Goal: Information Seeking & Learning: Learn about a topic

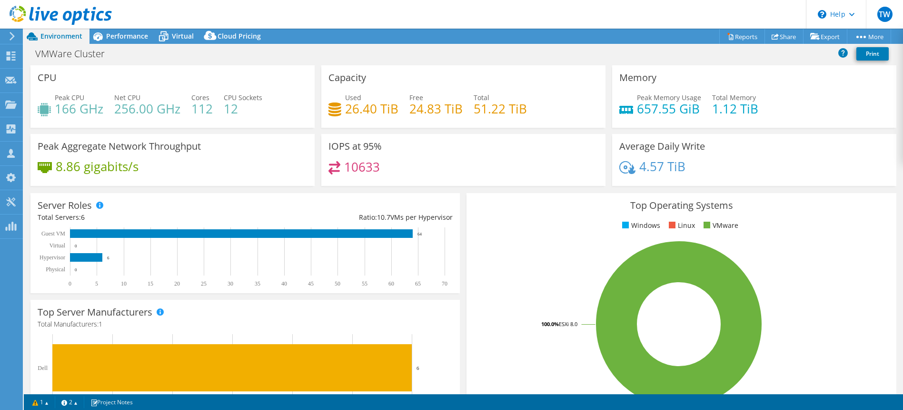
select select "USD"
click at [127, 38] on span "Performance" at bounding box center [127, 35] width 42 height 9
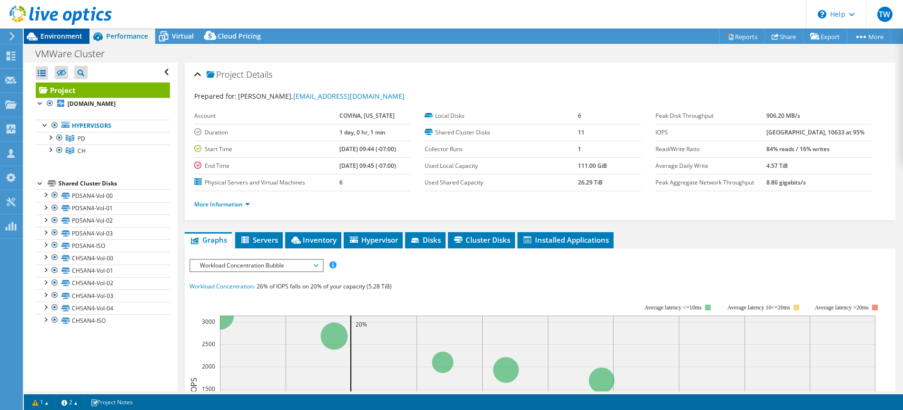
click at [43, 32] on span "Environment" at bounding box center [61, 35] width 42 height 9
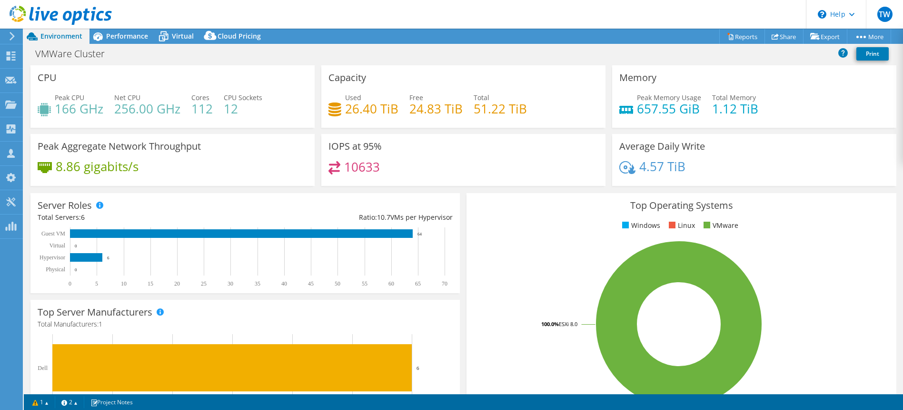
drag, startPoint x: 121, startPoint y: 34, endPoint x: 210, endPoint y: 68, distance: 95.4
click at [121, 34] on span "Performance" at bounding box center [127, 35] width 42 height 9
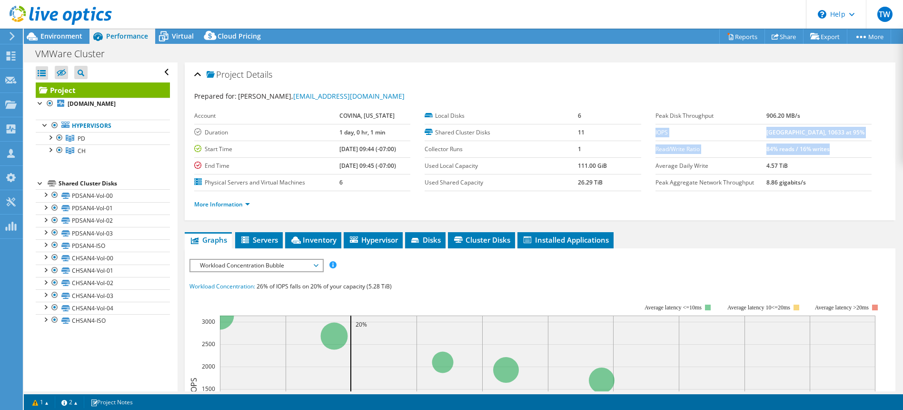
drag, startPoint x: 842, startPoint y: 150, endPoint x: 655, endPoint y: 135, distance: 187.7
click at [656, 135] on tbody "Peak Disk Throughput 906.20 MB/s IOPS 24254 at [GEOGRAPHIC_DATA], 10633 at 95% …" at bounding box center [764, 149] width 216 height 83
copy tbody "IOPS 24254 at [GEOGRAPHIC_DATA], 10633 at 95% Read/Write Ratio 84% reads / 16% …"
click at [224, 200] on link "More Information" at bounding box center [222, 204] width 56 height 8
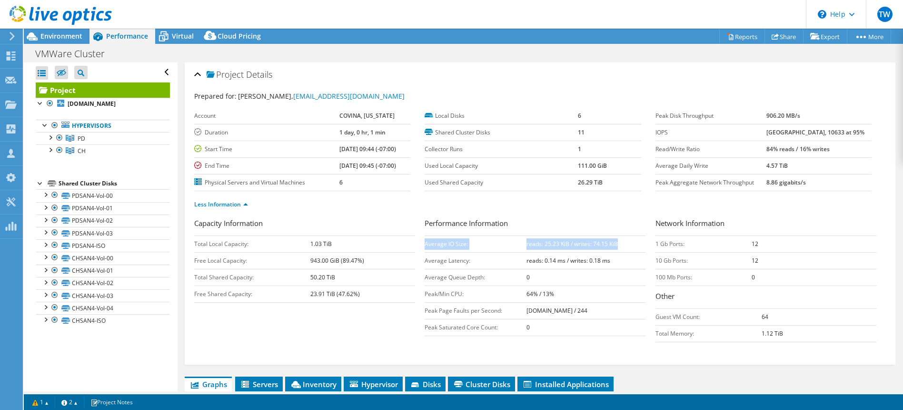
drag, startPoint x: 624, startPoint y: 240, endPoint x: 425, endPoint y: 244, distance: 199.1
click at [425, 244] on tr "Average IO Size: reads: 25.23 KiB / writes: 74.15 KiB" at bounding box center [535, 243] width 221 height 17
copy tr "Average IO Size: reads: 25.23 KiB / writes: 74.15 KiB"
click at [82, 38] on div "Environment" at bounding box center [57, 36] width 66 height 15
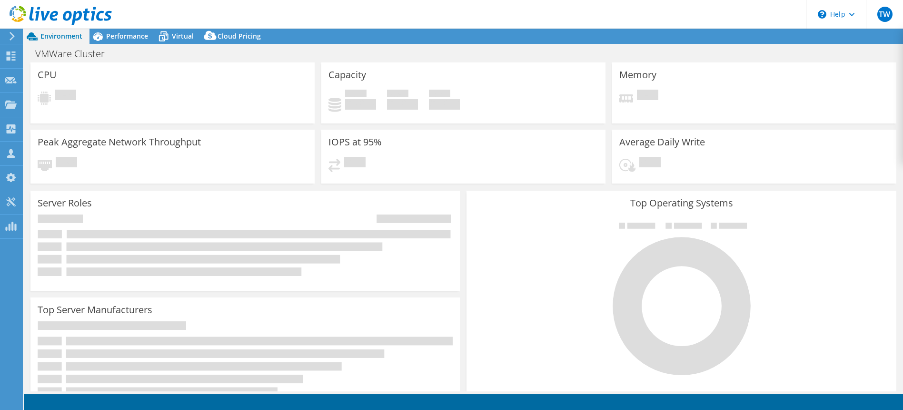
select select "USD"
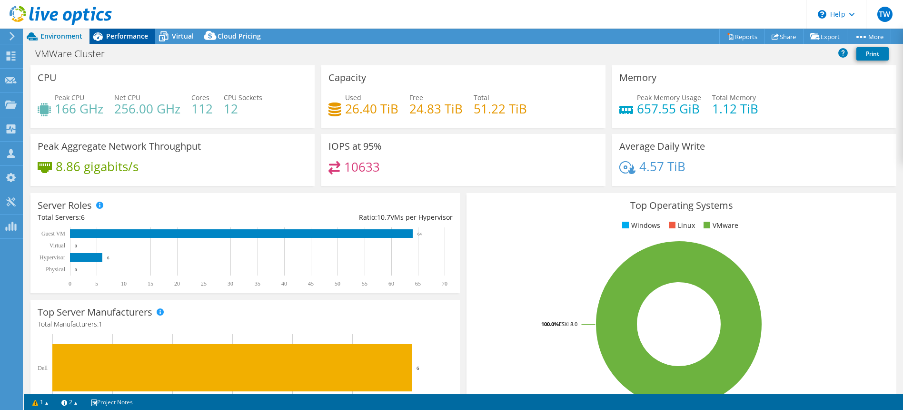
click at [129, 33] on span "Performance" at bounding box center [127, 35] width 42 height 9
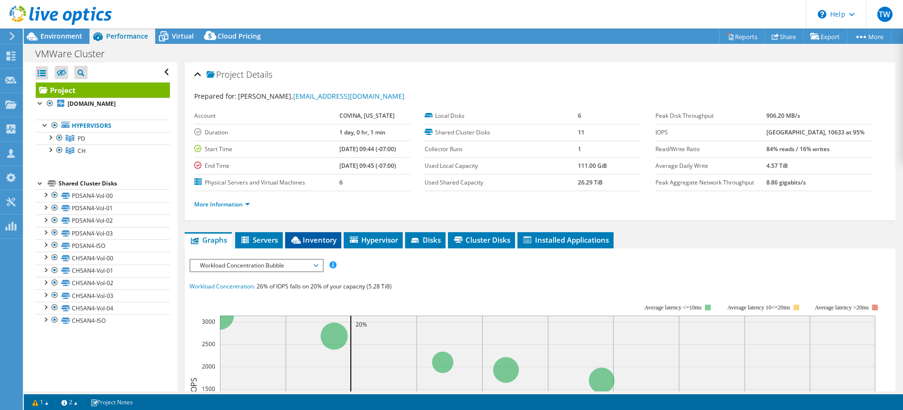
click at [307, 238] on span "Inventory" at bounding box center [313, 240] width 47 height 10
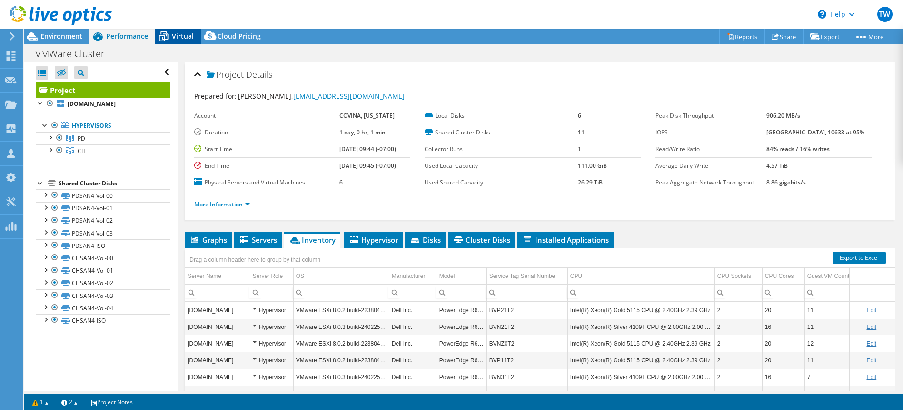
click at [178, 37] on span "Virtual" at bounding box center [183, 35] width 22 height 9
